Goal: Task Accomplishment & Management: Use online tool/utility

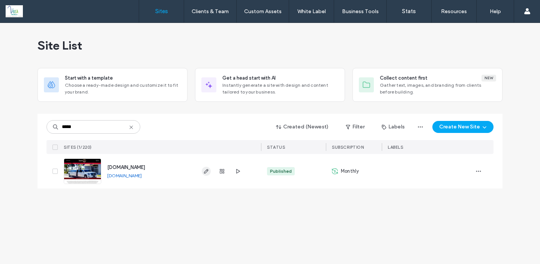
type input "*****"
click at [205, 172] on icon "button" at bounding box center [206, 171] width 6 height 6
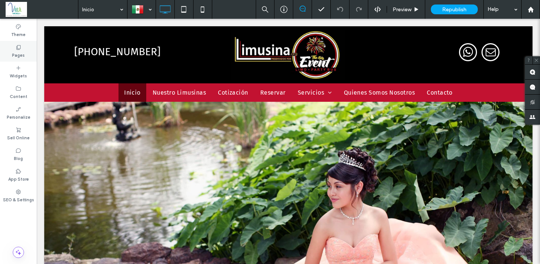
click at [21, 51] on label "Pages" at bounding box center [18, 54] width 13 height 8
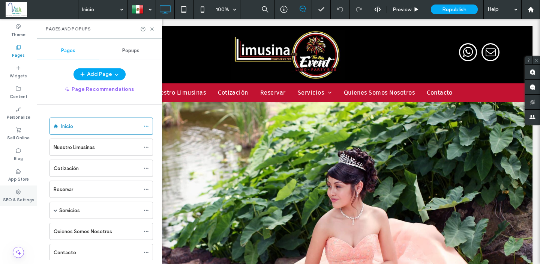
click at [19, 195] on label "SEO & Settings" at bounding box center [18, 199] width 31 height 8
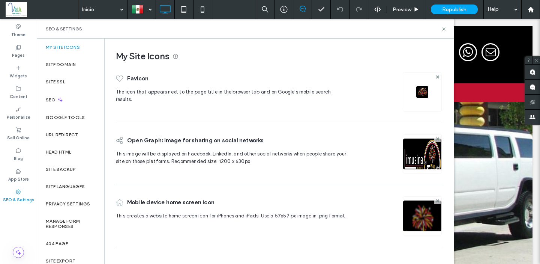
click at [427, 158] on img at bounding box center [422, 163] width 38 height 51
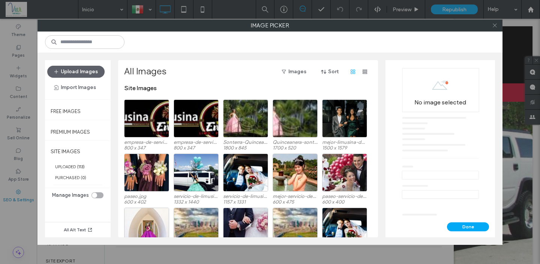
click at [497, 28] on icon at bounding box center [495, 26] width 6 height 6
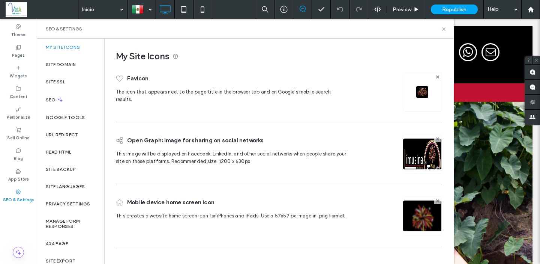
click at [419, 153] on img at bounding box center [422, 163] width 38 height 51
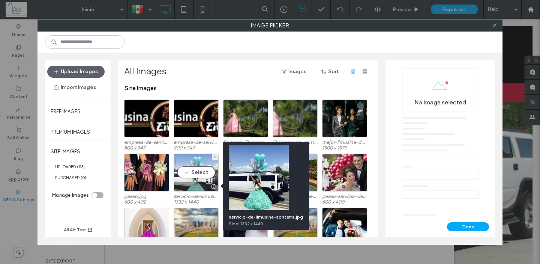
click at [214, 187] on div at bounding box center [213, 187] width 9 height 6
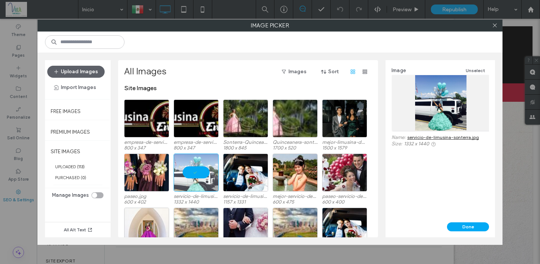
click at [440, 136] on link "servicio-de-limusina-sonterra.jpg" at bounding box center [444, 137] width 72 height 6
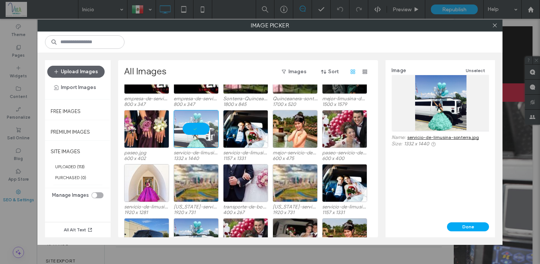
scroll to position [78, 0]
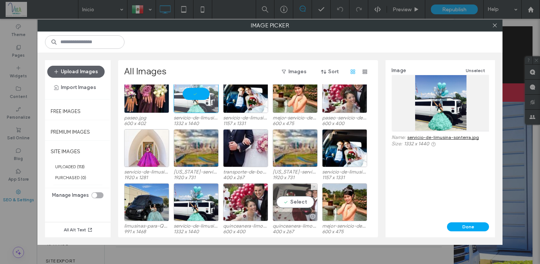
click at [311, 218] on div at bounding box center [312, 216] width 9 height 6
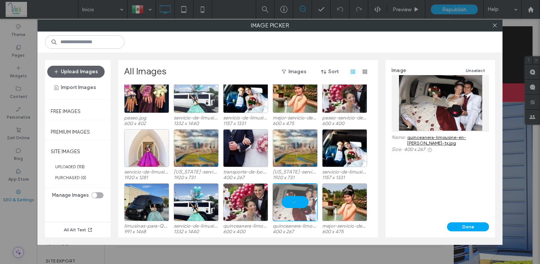
click at [427, 135] on link "quinceanera-limousine-en-mesquite-tx.jpg" at bounding box center [449, 139] width 82 height 11
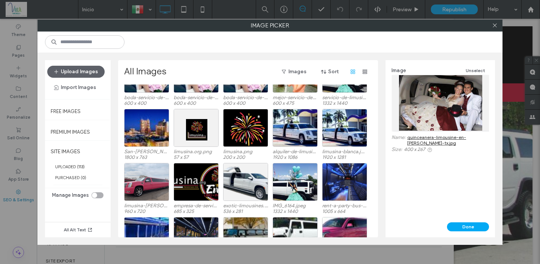
scroll to position [284, 0]
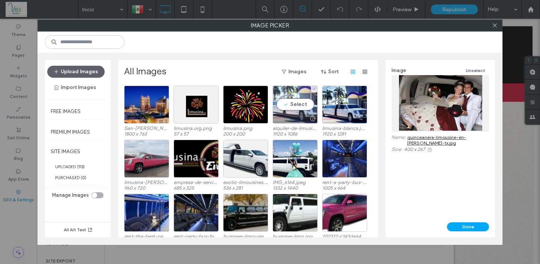
click at [313, 117] on div at bounding box center [312, 119] width 9 height 6
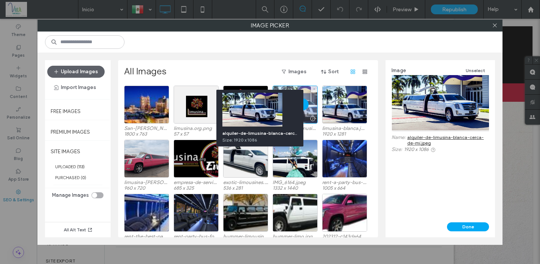
click at [313, 117] on div at bounding box center [312, 119] width 9 height 6
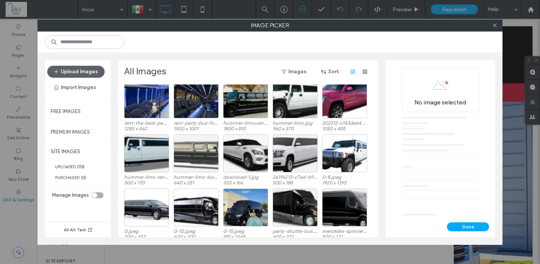
scroll to position [398, 0]
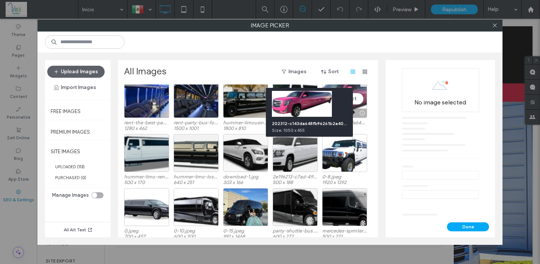
click at [362, 111] on div at bounding box center [362, 113] width 9 height 6
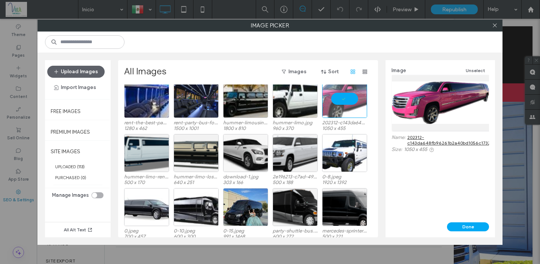
click at [433, 141] on link "202312-c143da648fb96261b2a40bd1056c1732.jpg" at bounding box center [453, 139] width 91 height 11
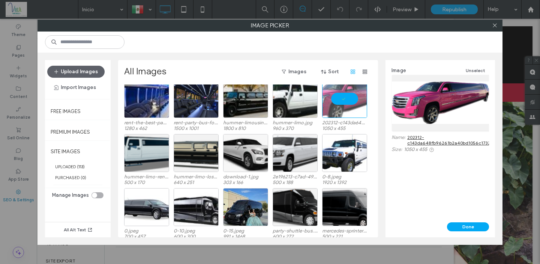
scroll to position [278, 0]
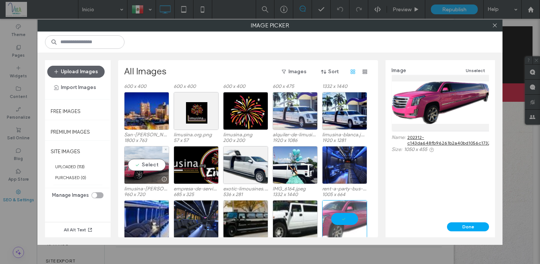
click at [144, 179] on div at bounding box center [147, 179] width 44 height 9
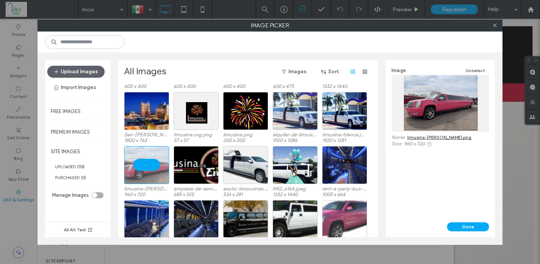
click at [417, 136] on link "limusina-rosa.png" at bounding box center [440, 137] width 64 height 6
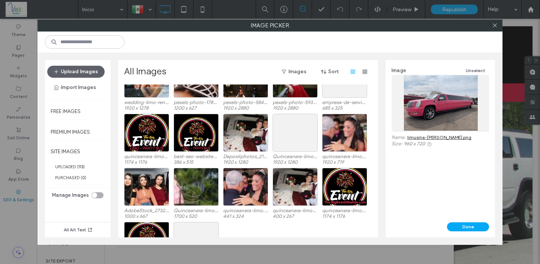
scroll to position [1130, 0]
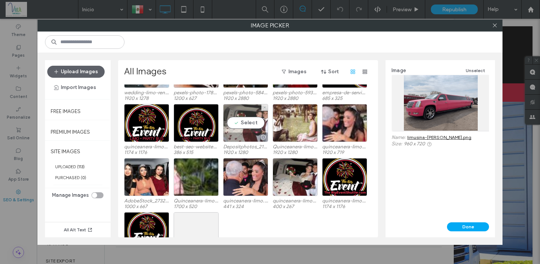
click at [265, 135] on div at bounding box center [263, 137] width 9 height 6
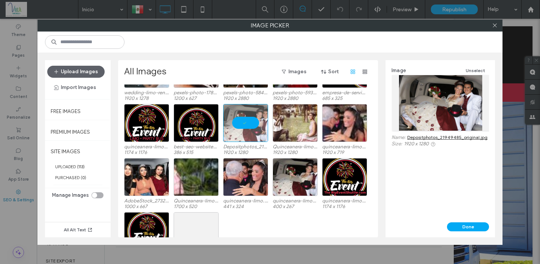
click at [441, 137] on link "Depositphotos_21949485_original.jpg" at bounding box center [448, 137] width 80 height 6
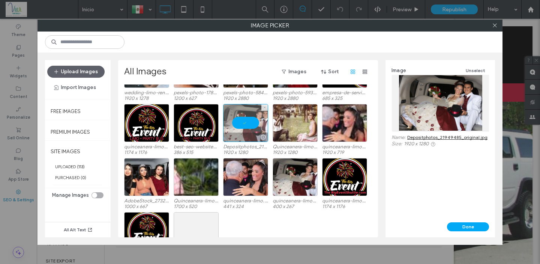
click at [246, 132] on div at bounding box center [246, 136] width 44 height 9
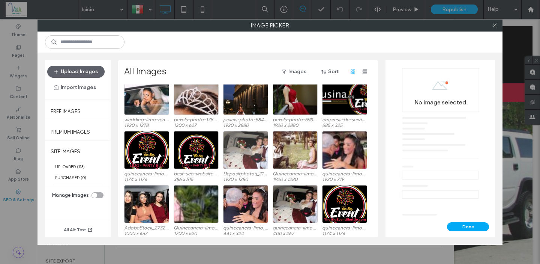
scroll to position [1040, 0]
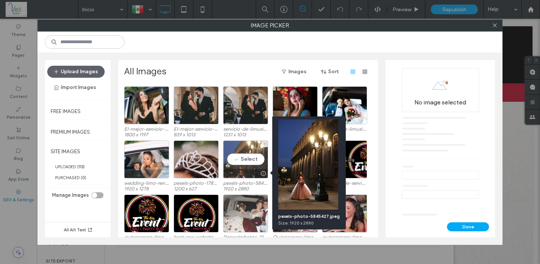
click at [265, 171] on div at bounding box center [263, 173] width 9 height 6
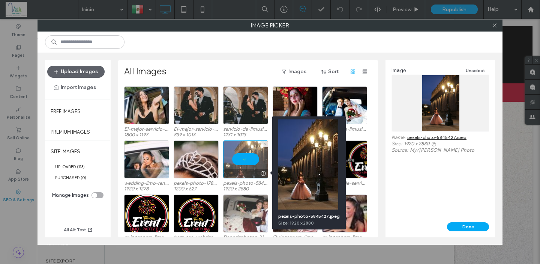
click at [265, 171] on div at bounding box center [263, 173] width 9 height 6
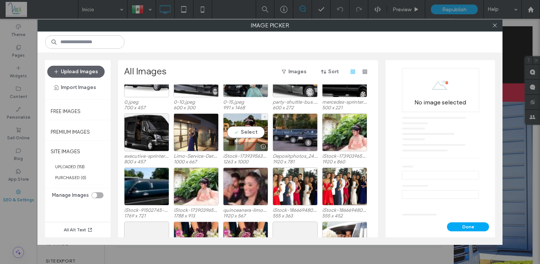
scroll to position [417, 0]
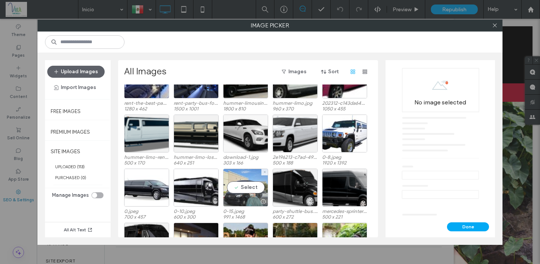
click at [266, 202] on div at bounding box center [263, 202] width 9 height 6
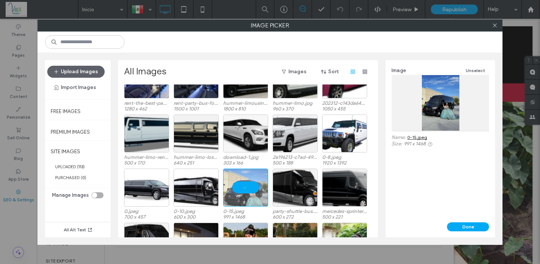
click at [421, 138] on link "0-15.jpeg" at bounding box center [418, 137] width 20 height 6
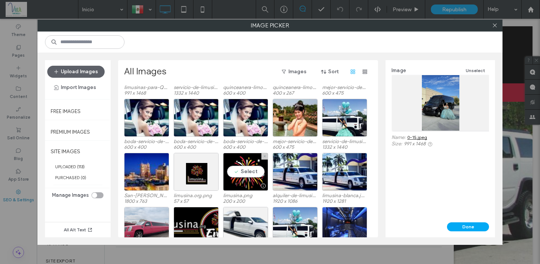
scroll to position [244, 0]
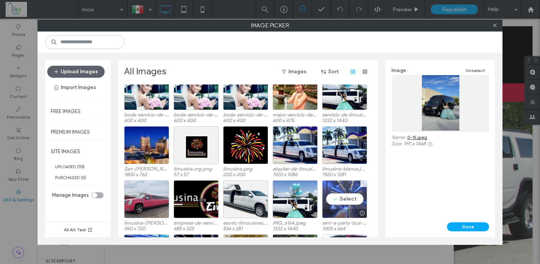
click at [334, 206] on div "Select" at bounding box center [344, 199] width 45 height 38
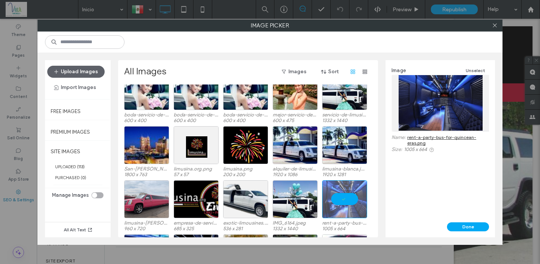
click at [429, 137] on link "rent-a-party-bus-for-quincean-eras.png" at bounding box center [449, 139] width 82 height 11
